Goal: Register for event/course

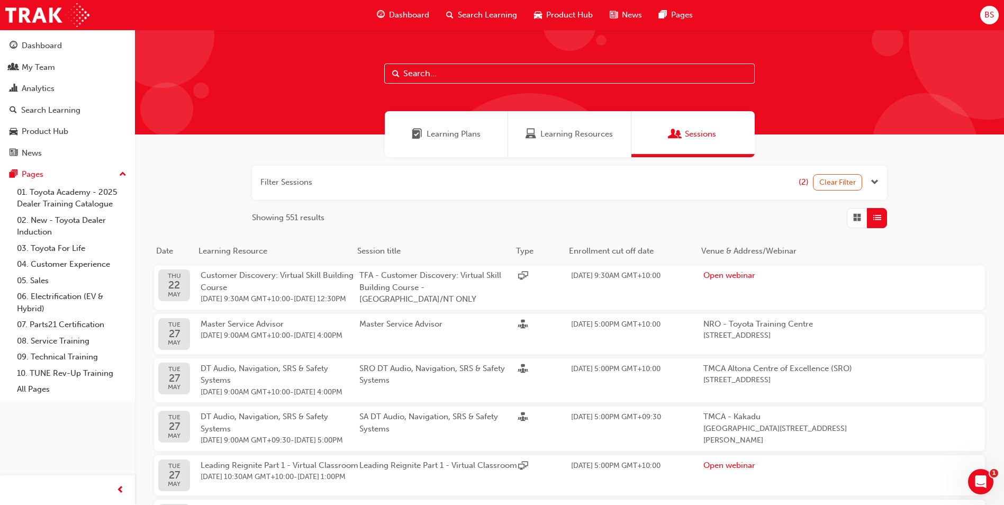
click at [461, 75] on input "text" at bounding box center [569, 74] width 371 height 20
type input "tsa21"
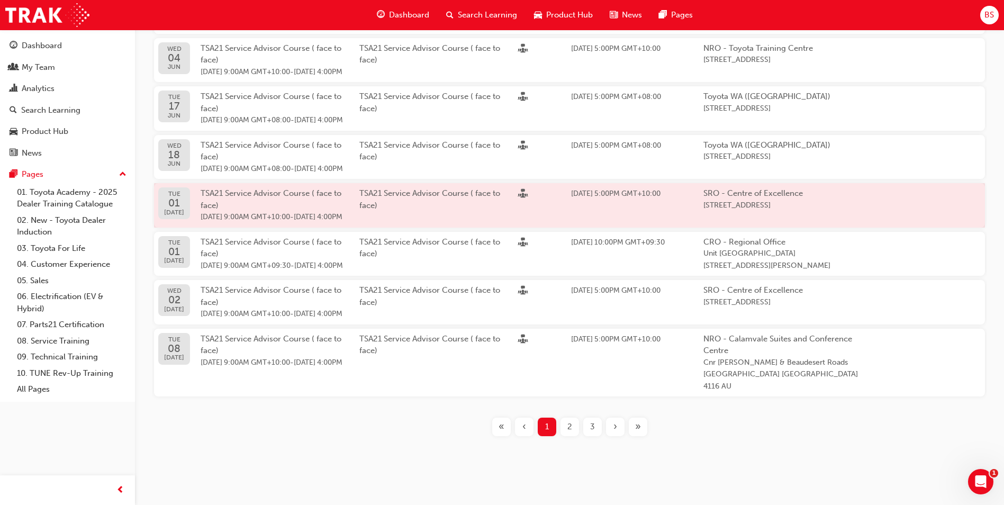
scroll to position [396, 0]
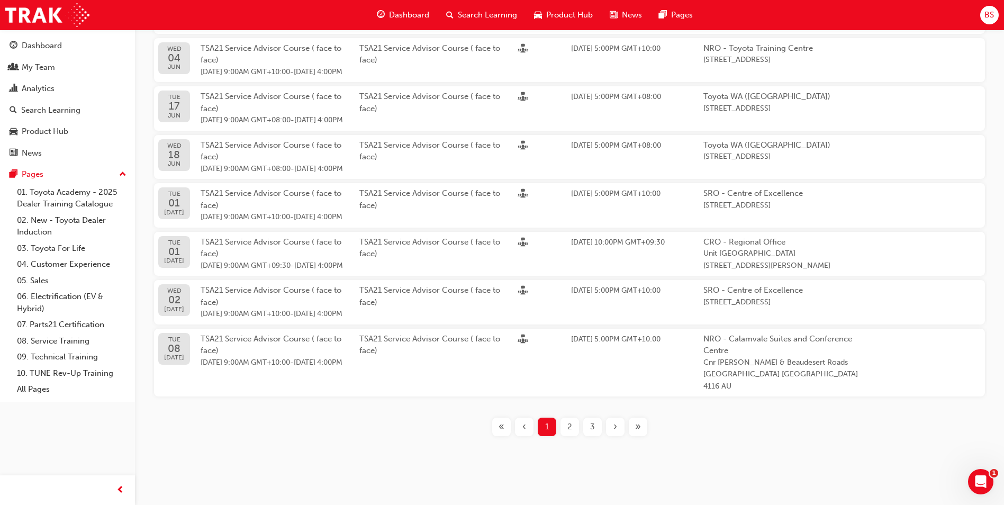
click at [569, 431] on span "2" at bounding box center [570, 427] width 5 height 12
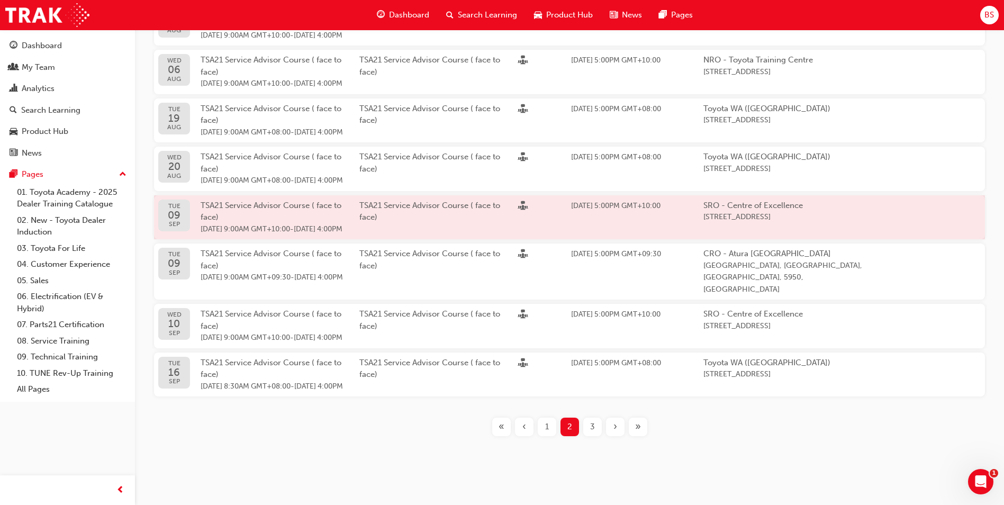
click at [226, 200] on div "TSA21 Service Advisor Course ( face to face) [DATE] 9:00AM GMT+10:00 - [DATE] 4…" at bounding box center [280, 218] width 159 height 36
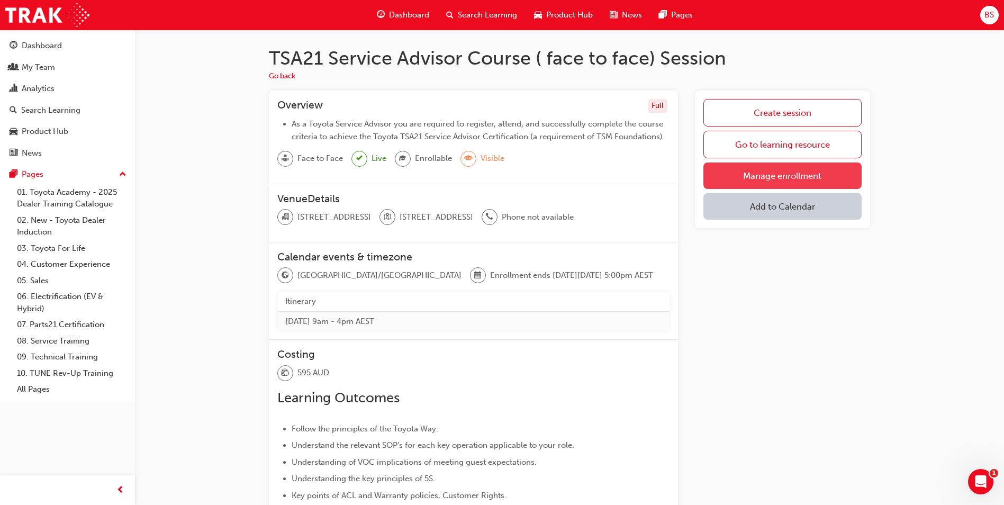
click at [798, 180] on link "Manage enrollment" at bounding box center [783, 176] width 158 height 26
